Goal: Use online tool/utility: Utilize a website feature to perform a specific function

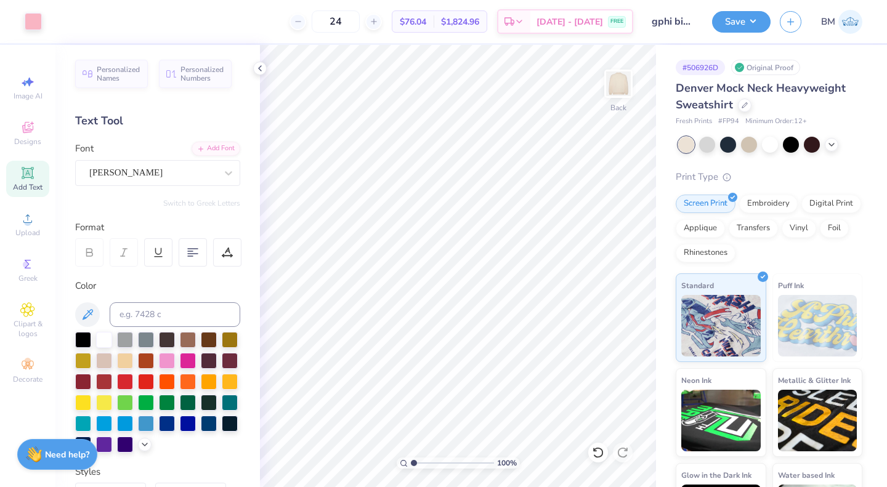
scroll to position [250, 0]
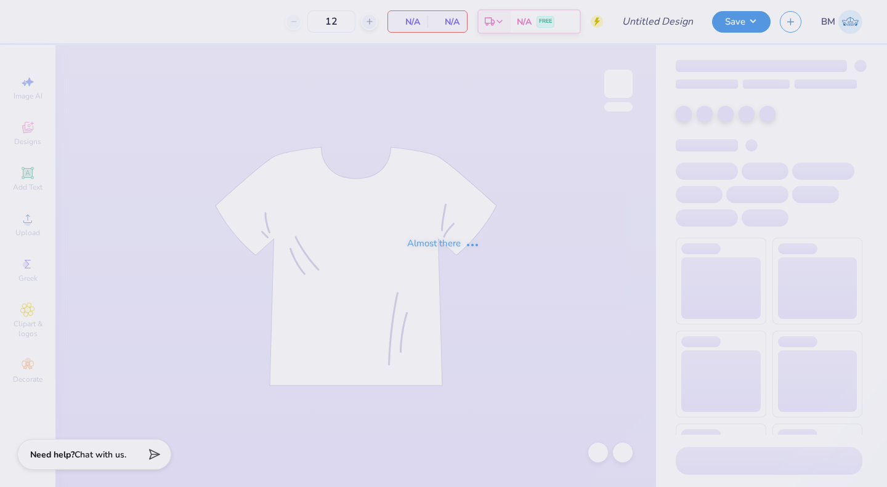
type input "kappa kickoff"
type input "100"
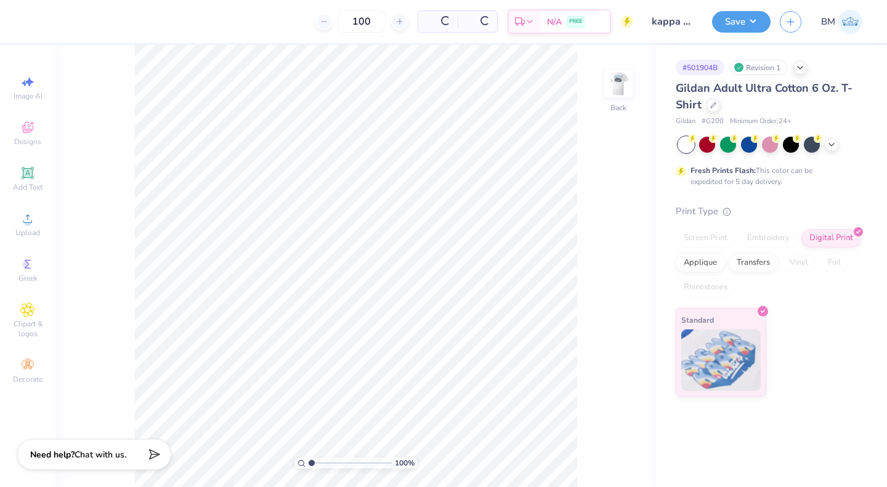
click at [833, 142] on icon at bounding box center [832, 145] width 10 height 10
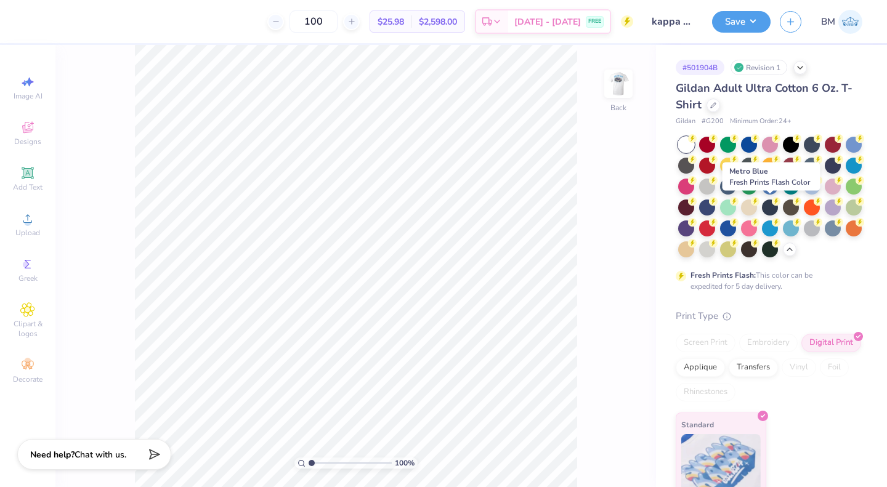
click at [715, 208] on div at bounding box center [707, 208] width 16 height 16
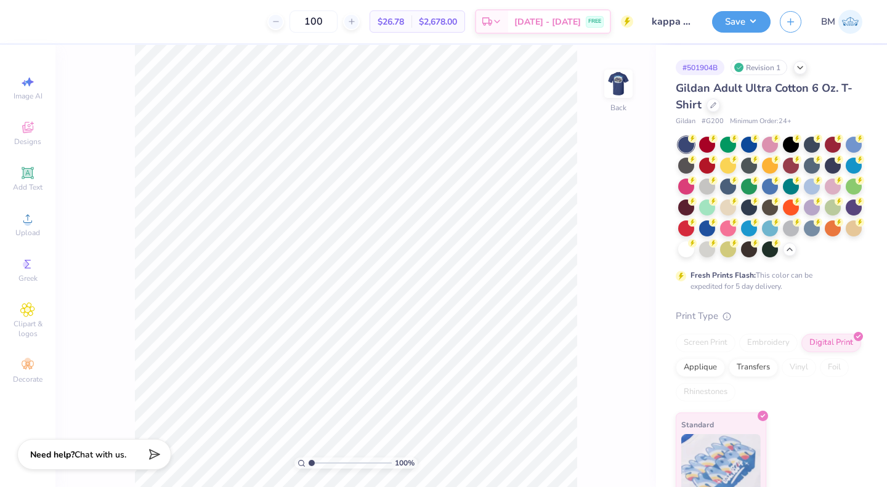
click at [612, 79] on img at bounding box center [618, 83] width 25 height 25
